Goal: Obtain resource: Download file/media

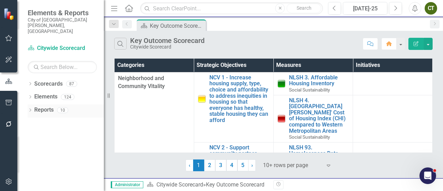
click at [33, 104] on div "Dropdown Reports 10" at bounding box center [66, 110] width 76 height 13
click at [29, 109] on icon "Dropdown" at bounding box center [30, 111] width 5 height 4
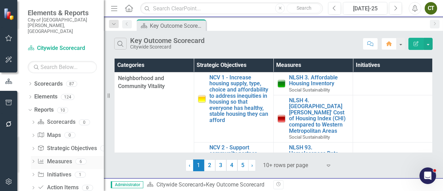
click at [64, 158] on link "Measure Measures" at bounding box center [54, 162] width 34 height 8
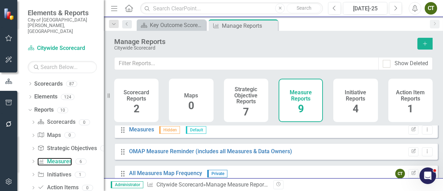
scroll to position [143, 0]
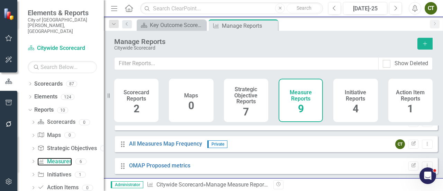
drag, startPoint x: 436, startPoint y: 165, endPoint x: 15, endPoint y: 13, distance: 447.5
click at [165, 166] on link "OMAP Proposed metrics" at bounding box center [159, 165] width 61 height 7
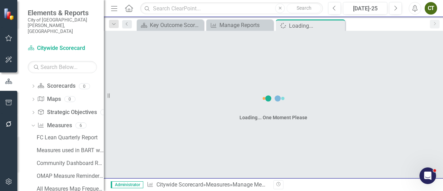
scroll to position [41, 0]
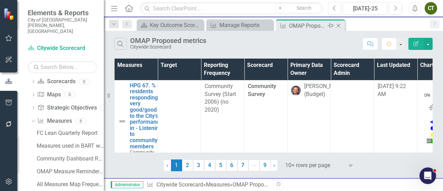
click at [340, 25] on icon "Close" at bounding box center [338, 26] width 7 height 6
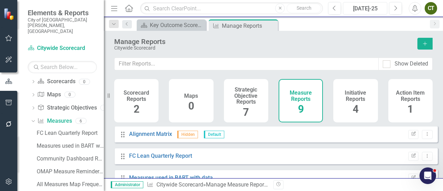
click at [356, 8] on div "[DATE]-25" at bounding box center [365, 9] width 39 height 8
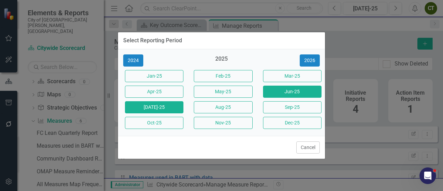
click at [299, 87] on button "Jun-25" at bounding box center [292, 92] width 59 height 12
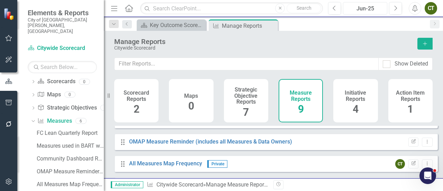
scroll to position [130, 0]
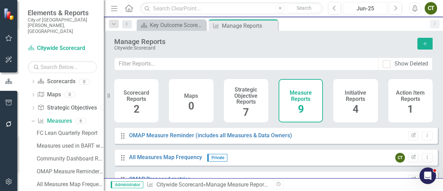
drag, startPoint x: 436, startPoint y: 136, endPoint x: 10, endPoint y: 4, distance: 445.9
click at [435, 168] on body "Elements & Reports City of [GEOGRAPHIC_DATA][PERSON_NAME], CO Scorecard Citywid…" at bounding box center [221, 95] width 443 height 191
click at [190, 139] on link "OMAP Measure Reminder (includes all Measures & Data Owners)" at bounding box center [210, 135] width 163 height 7
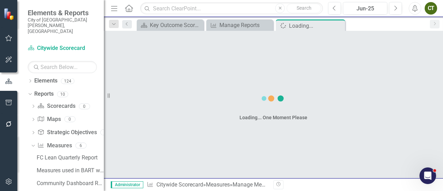
scroll to position [15, 0]
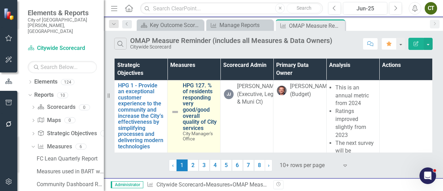
click at [187, 108] on link "HPG 127. % of residents responding very good/good overall quality of City servi…" at bounding box center [200, 106] width 34 height 49
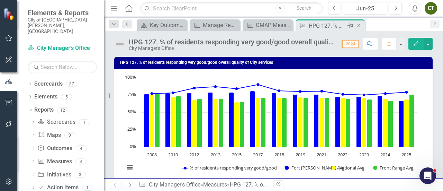
click at [356, 26] on icon "Close" at bounding box center [358, 26] width 7 height 6
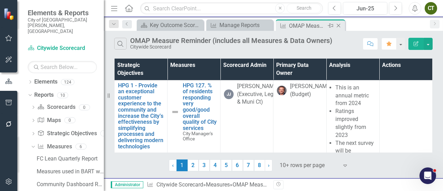
click at [340, 26] on icon "Close" at bounding box center [338, 26] width 7 height 6
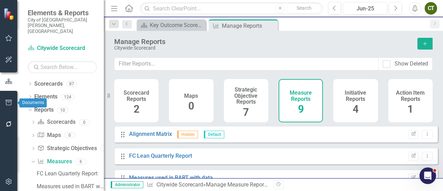
click at [10, 105] on icon "button" at bounding box center [9, 103] width 6 height 6
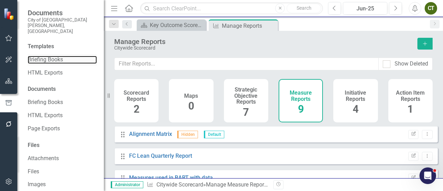
click at [53, 56] on link "Briefing Books" at bounding box center [62, 60] width 69 height 8
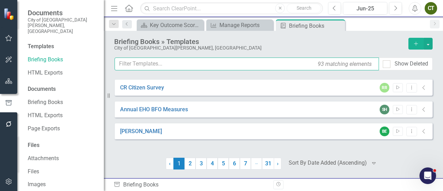
click at [191, 66] on input "text" at bounding box center [247, 64] width 265 height 13
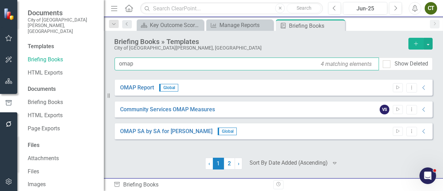
type input "omap"
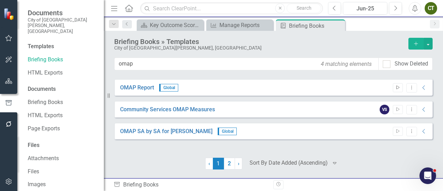
click at [398, 88] on icon "Start" at bounding box center [398, 88] width 5 height 4
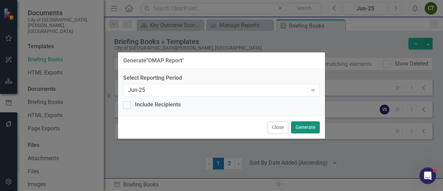
click at [306, 125] on button "Generate" at bounding box center [305, 127] width 29 height 12
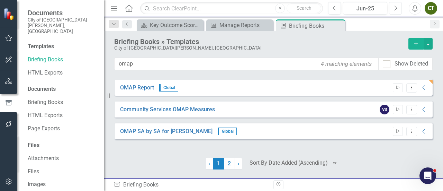
click at [396, 11] on icon "Next" at bounding box center [396, 8] width 4 height 6
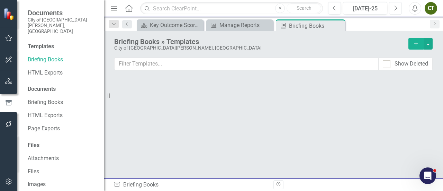
click at [396, 11] on icon "Next" at bounding box center [396, 8] width 4 height 6
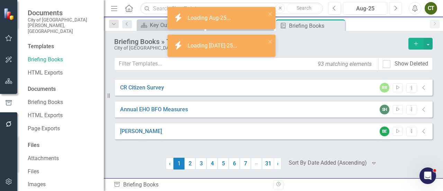
click at [396, 11] on icon "Next" at bounding box center [396, 8] width 4 height 6
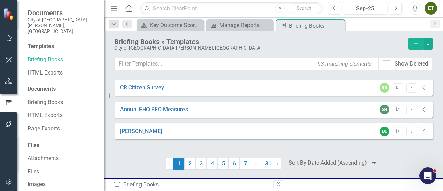
click at [419, 8] on icon "Alerts" at bounding box center [415, 8] width 7 height 7
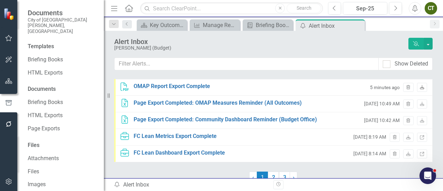
click at [420, 88] on icon "Download" at bounding box center [422, 88] width 5 height 4
